Goal: Find contact information: Find contact information

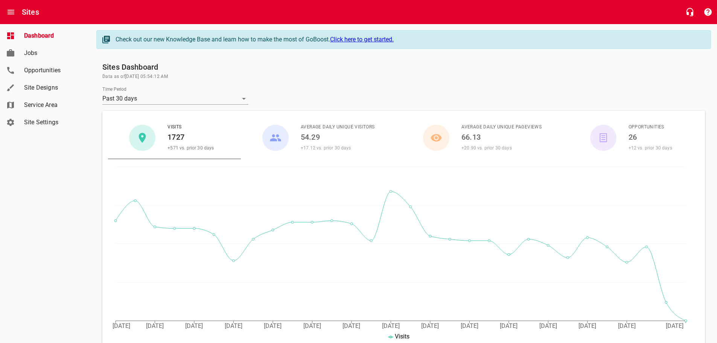
scroll to position [264, 0]
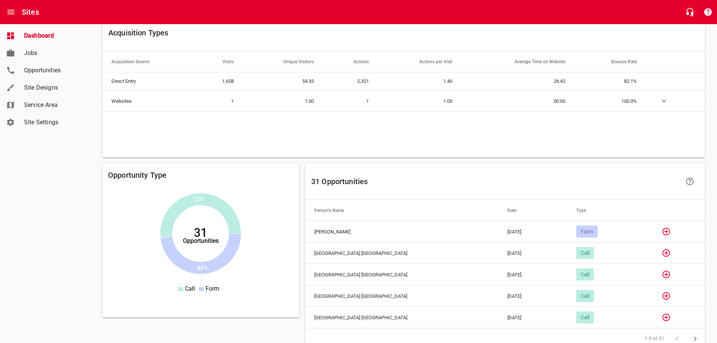
scroll to position [523, 0]
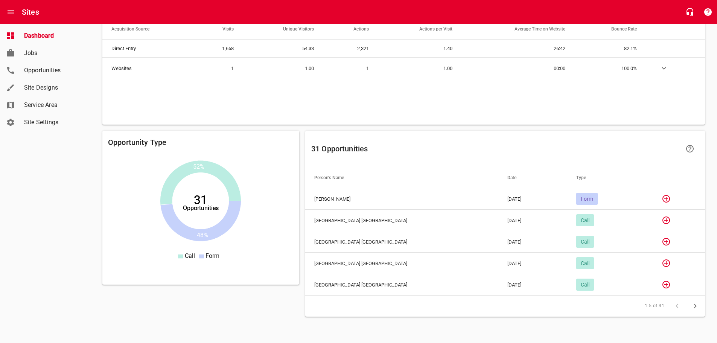
click at [662, 195] on icon "button" at bounding box center [666, 198] width 9 height 9
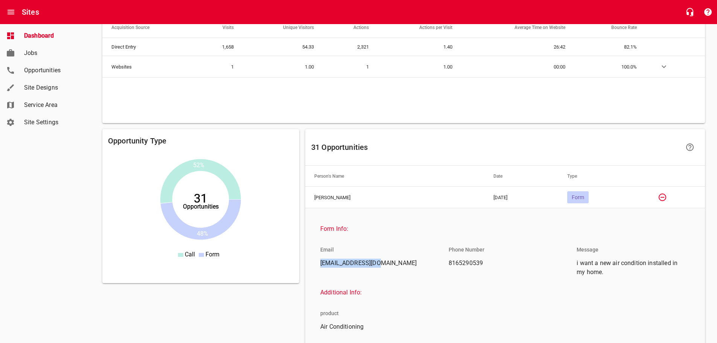
drag, startPoint x: 377, startPoint y: 265, endPoint x: 319, endPoint y: 264, distance: 57.6
click at [319, 264] on li "[EMAIL_ADDRESS][DOMAIN_NAME]" at bounding box center [376, 265] width 125 height 13
copy span "[EMAIL_ADDRESS][DOMAIN_NAME]"
